Goal: Information Seeking & Learning: Learn about a topic

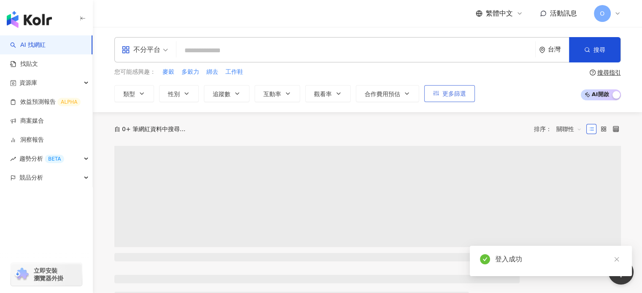
click at [467, 92] on button "更多篩選" at bounding box center [449, 93] width 51 height 17
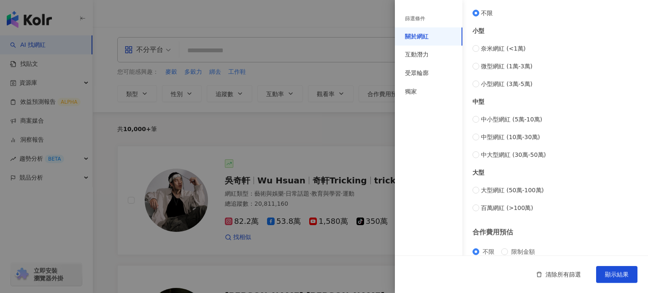
scroll to position [343, 0]
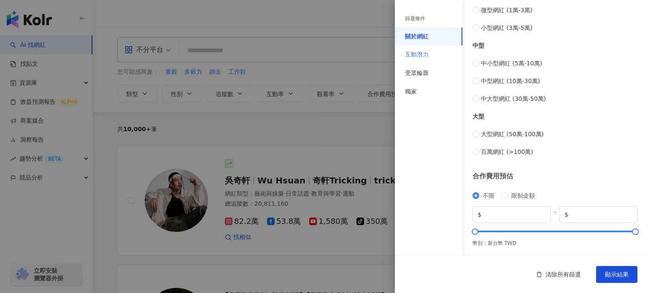
click at [441, 57] on div "互動潛力" at bounding box center [429, 55] width 68 height 19
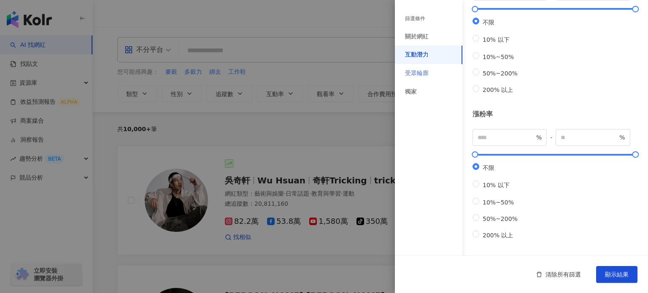
click at [439, 68] on div "受眾輪廓" at bounding box center [429, 73] width 68 height 19
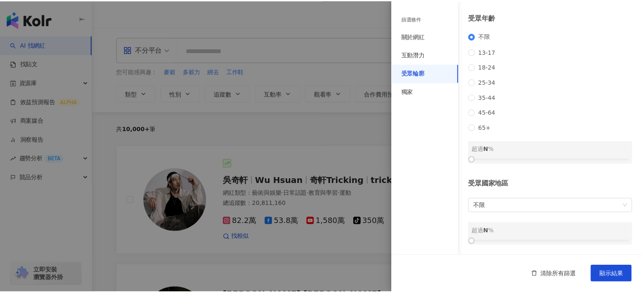
scroll to position [117, 0]
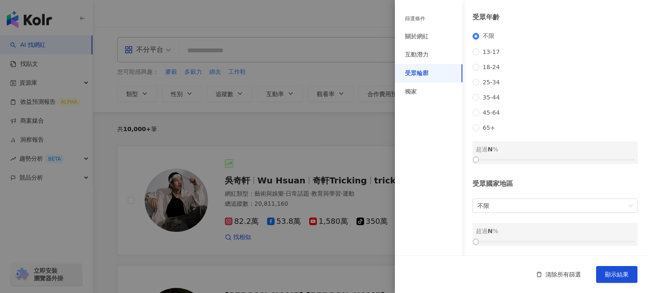
click at [368, 36] on div at bounding box center [324, 146] width 648 height 293
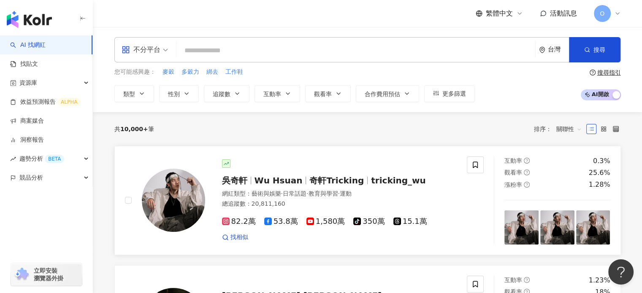
click at [263, 180] on span "Wu Hsuan" at bounding box center [279, 181] width 48 height 10
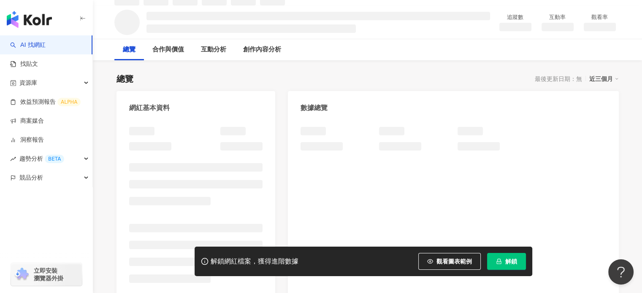
scroll to position [75, 0]
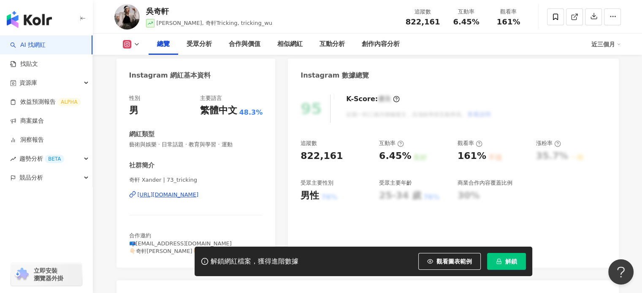
click at [500, 262] on icon "lock" at bounding box center [498, 261] width 5 height 5
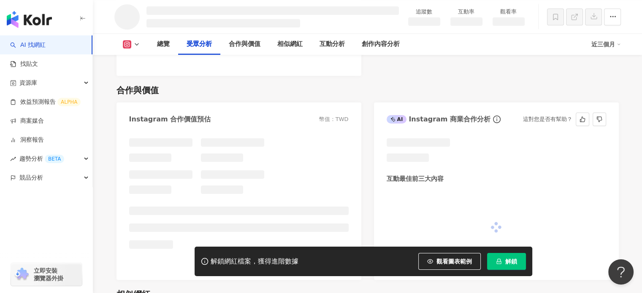
scroll to position [953, 0]
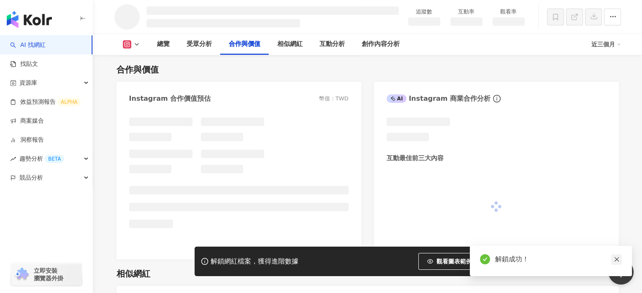
click at [615, 259] on icon "close" at bounding box center [616, 260] width 5 height 5
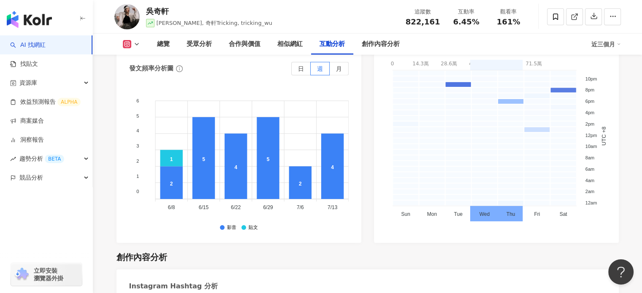
scroll to position [2502, 0]
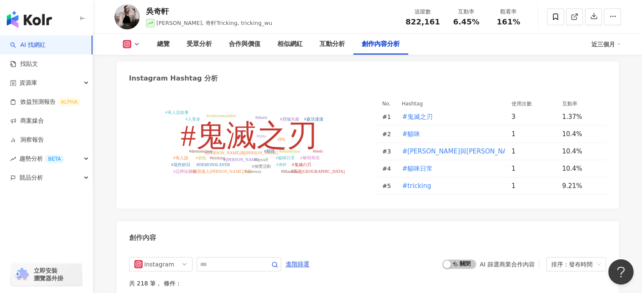
click at [38, 43] on link "AI 找網紅" at bounding box center [27, 45] width 35 height 8
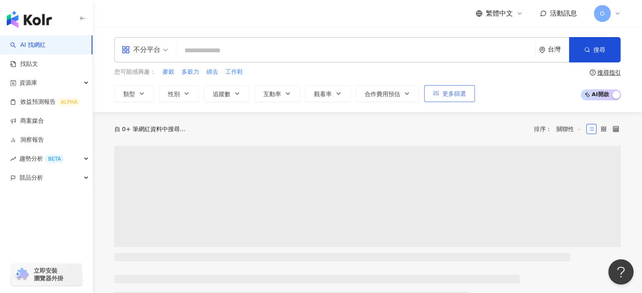
click at [442, 90] on span "更多篩選" at bounding box center [454, 93] width 24 height 7
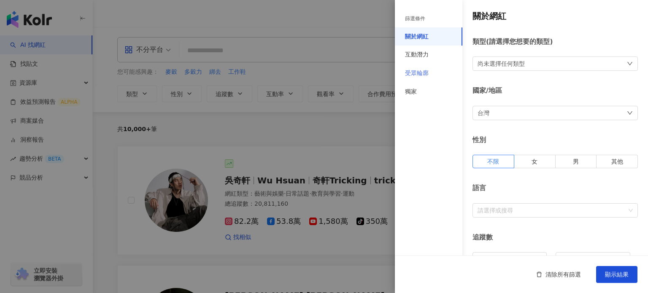
click at [436, 73] on div "受眾輪廓" at bounding box center [429, 73] width 68 height 19
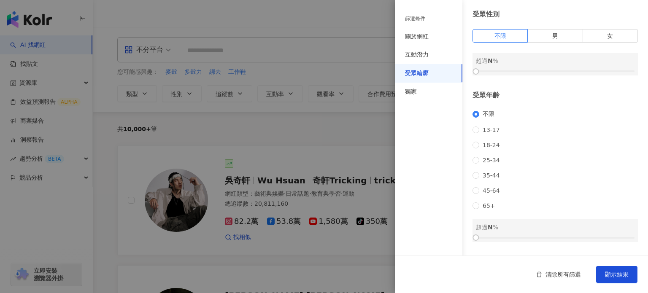
scroll to position [42, 0]
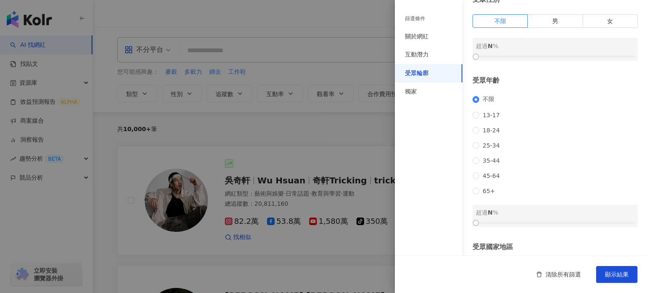
click at [507, 179] on div "不限 [PHONE_NUMBER] [PHONE_NUMBER] 45-64 65+" at bounding box center [555, 145] width 165 height 99
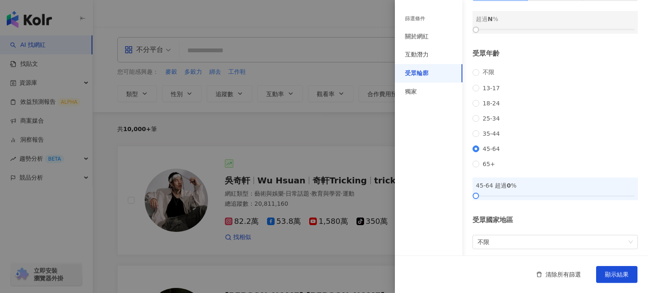
scroll to position [84, 0]
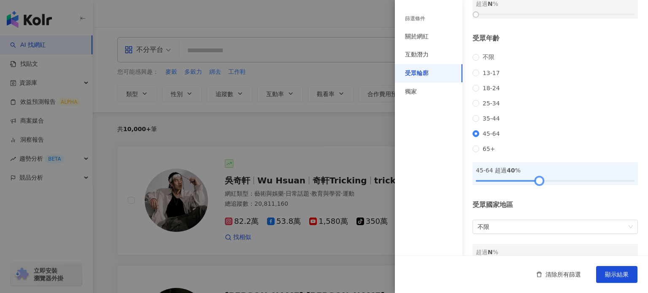
drag, startPoint x: 478, startPoint y: 192, endPoint x: 539, endPoint y: 195, distance: 60.4
click at [539, 183] on div at bounding box center [539, 181] width 5 height 5
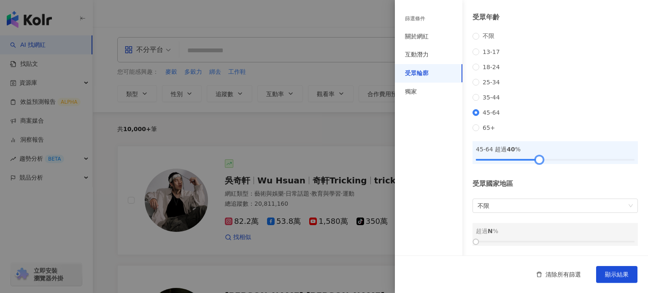
scroll to position [117, 0]
click at [555, 205] on span "不限" at bounding box center [555, 206] width 155 height 14
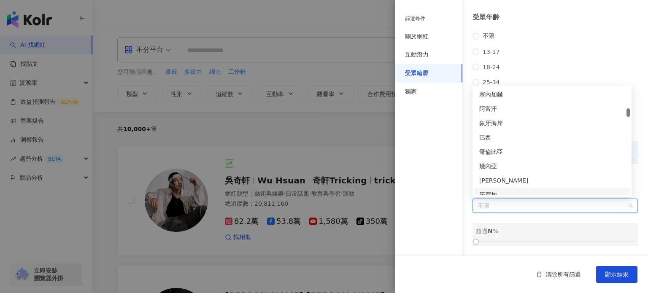
scroll to position [929, 0]
click at [444, 181] on div "篩選條件 關於網紅 互動潛力 受眾輪廓 獨家" at bounding box center [429, 151] width 68 height 283
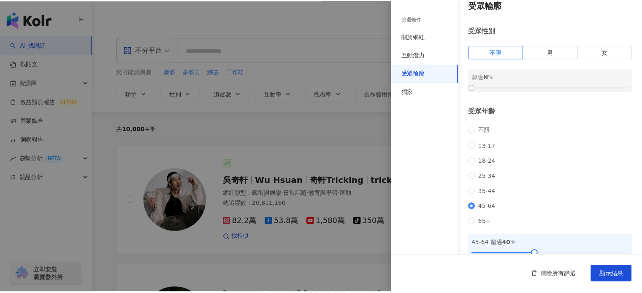
scroll to position [0, 0]
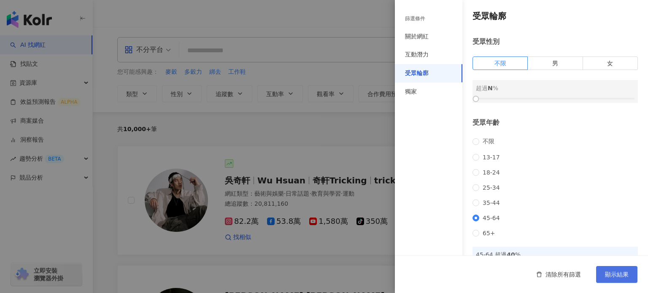
click at [630, 273] on button "顯示結果" at bounding box center [616, 274] width 41 height 17
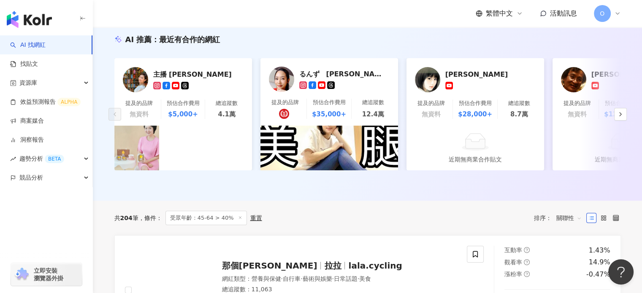
scroll to position [42, 0]
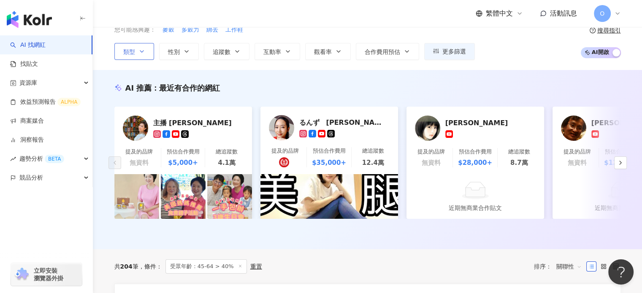
click at [152, 54] on button "類型" at bounding box center [134, 51] width 40 height 17
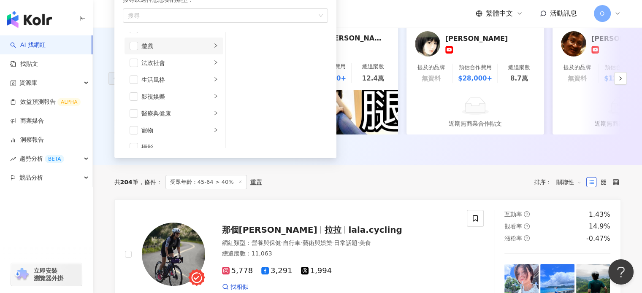
scroll to position [169, 0]
click at [214, 93] on icon "right" at bounding box center [215, 92] width 3 height 4
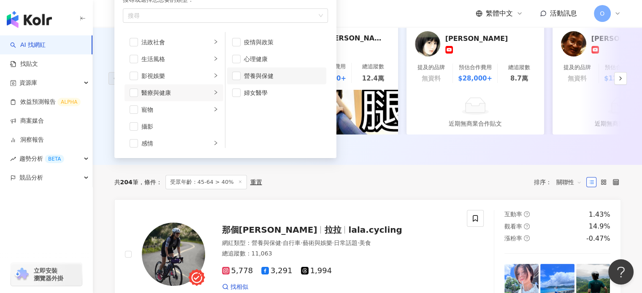
click at [230, 79] on li "營養與保健" at bounding box center [276, 76] width 99 height 17
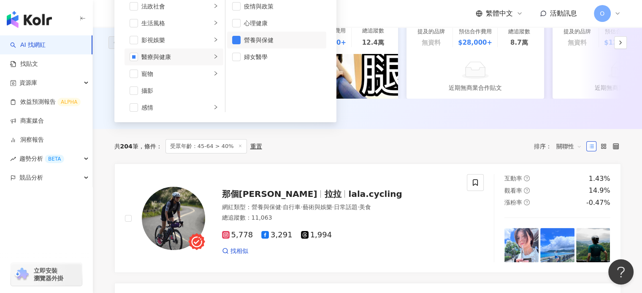
scroll to position [127, 0]
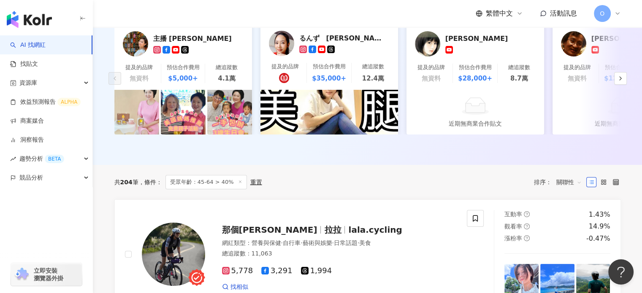
click at [395, 165] on div "AI 推薦 ： 最近有合作的網紅 主播 [PERSON_NAME]及的品牌 無資料 預估合作費用 $5,000+ 總追蹤數 4.1萬 るんず　潤子 提及的品…" at bounding box center [367, 75] width 549 height 179
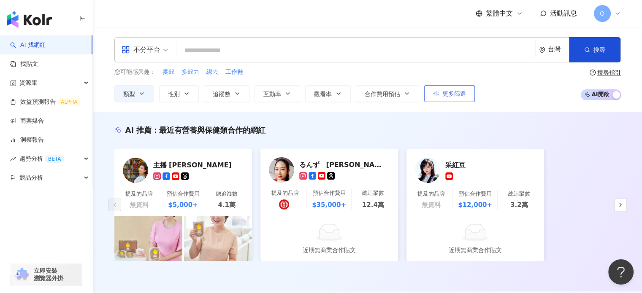
click at [464, 99] on button "更多篩選" at bounding box center [449, 93] width 51 height 17
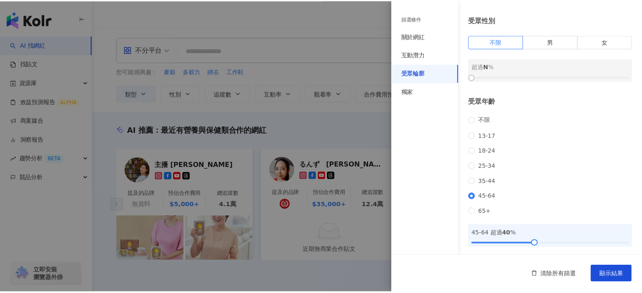
scroll to position [42, 0]
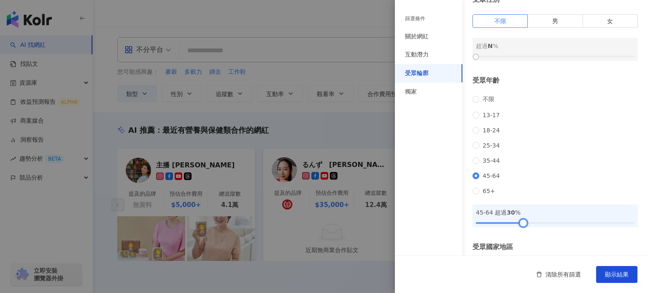
drag, startPoint x: 533, startPoint y: 235, endPoint x: 518, endPoint y: 234, distance: 15.2
click at [521, 225] on div at bounding box center [523, 223] width 5 height 5
click at [640, 278] on div "清除所有篩選 顯示結果" at bounding box center [521, 275] width 253 height 38
click at [614, 277] on span "顯示結果" at bounding box center [617, 274] width 24 height 7
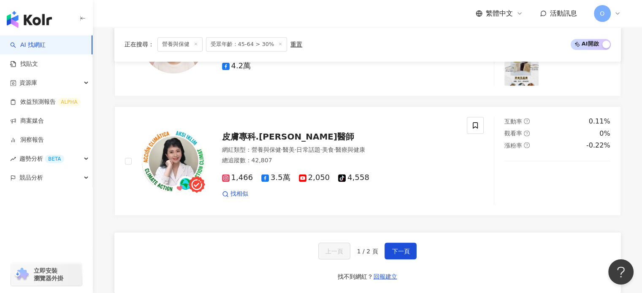
scroll to position [1393, 0]
